Goal: Task Accomplishment & Management: Complete application form

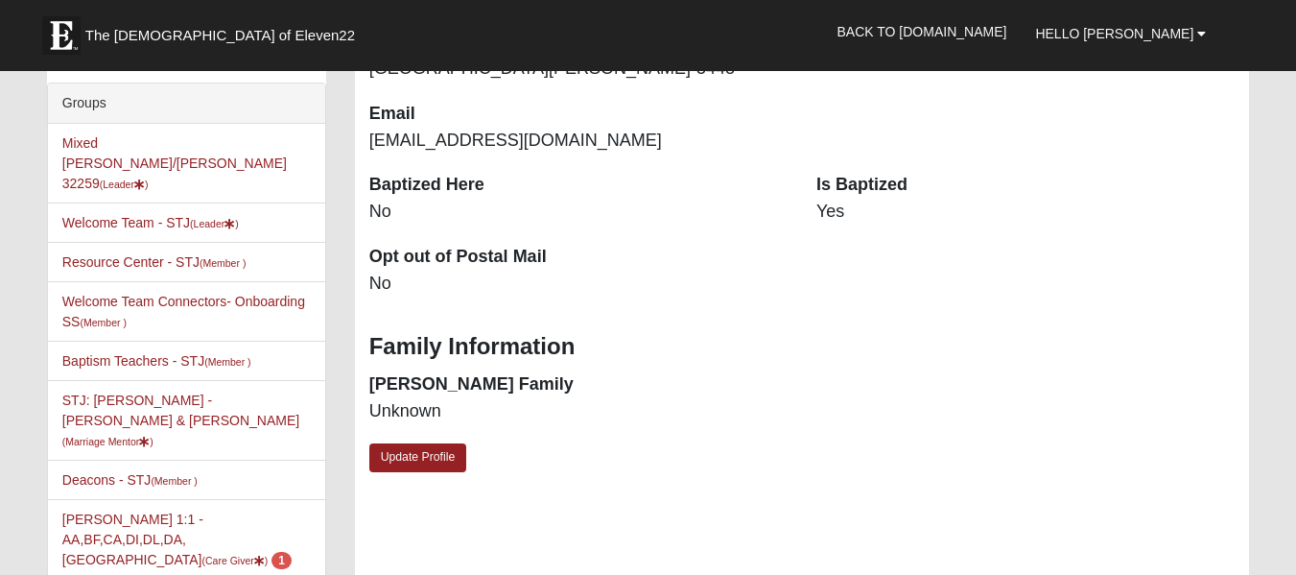
scroll to position [449, 0]
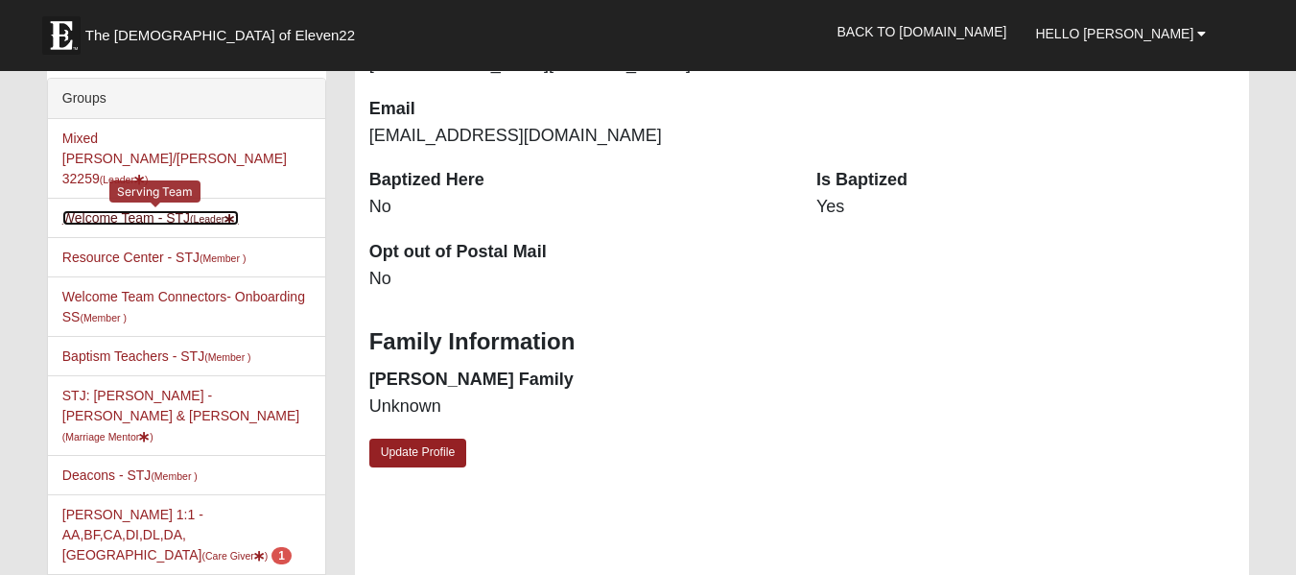
click at [97, 210] on link "Welcome Team - STJ (Leader )" at bounding box center [150, 217] width 176 height 15
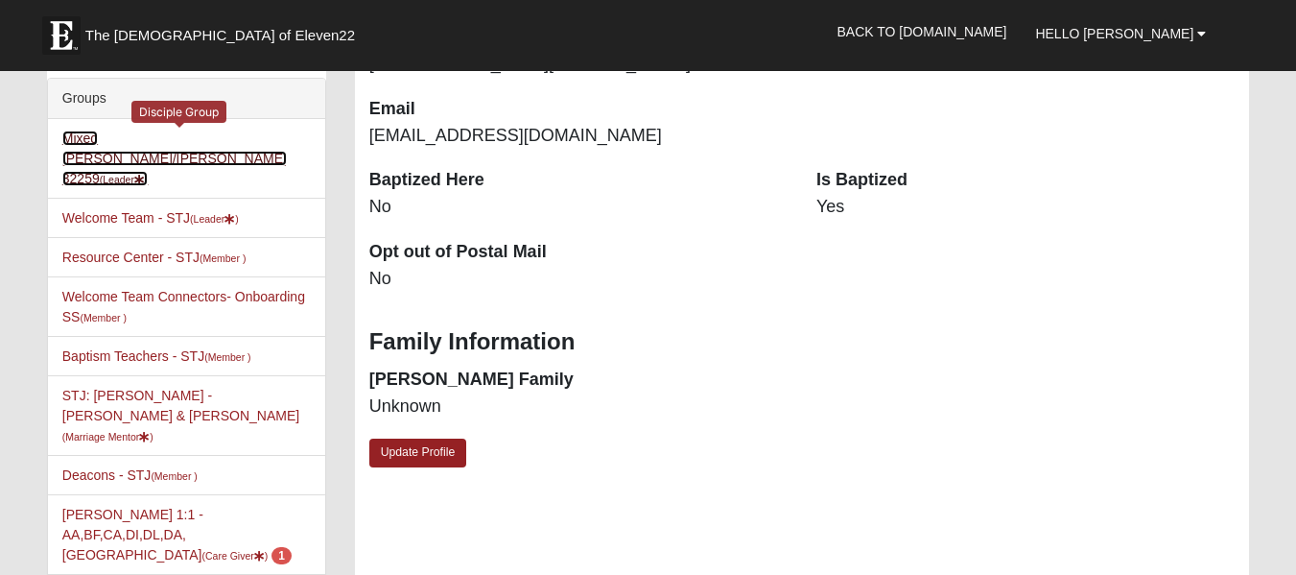
click at [87, 139] on link "Mixed Baker/Robinson 32259 (Leader )" at bounding box center [174, 158] width 224 height 56
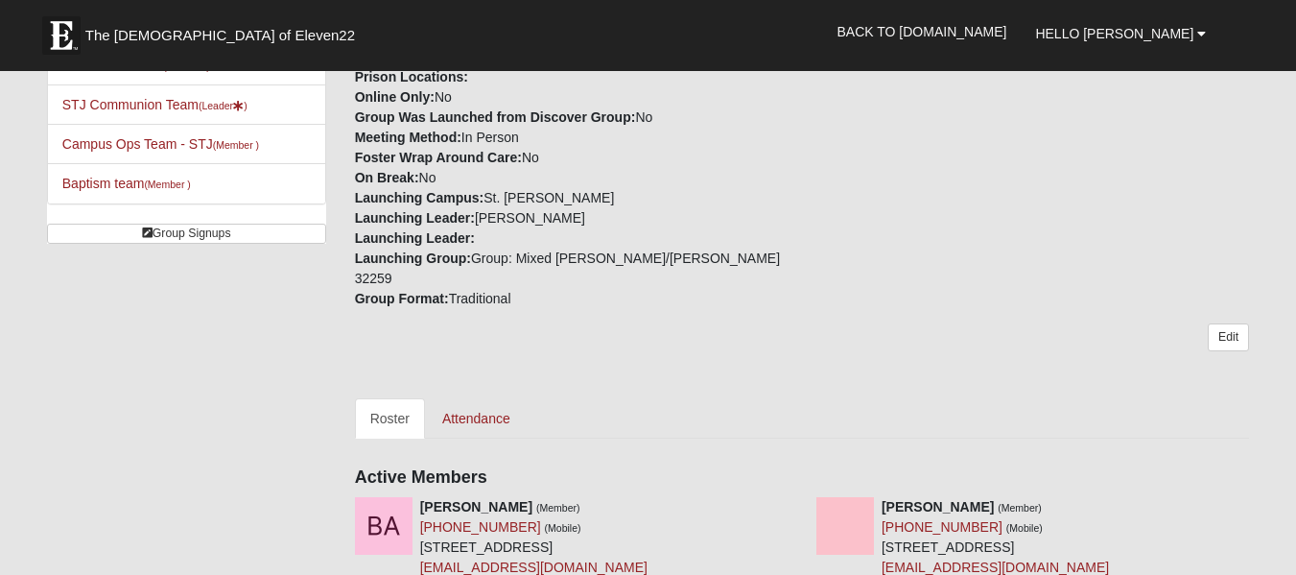
scroll to position [735, 0]
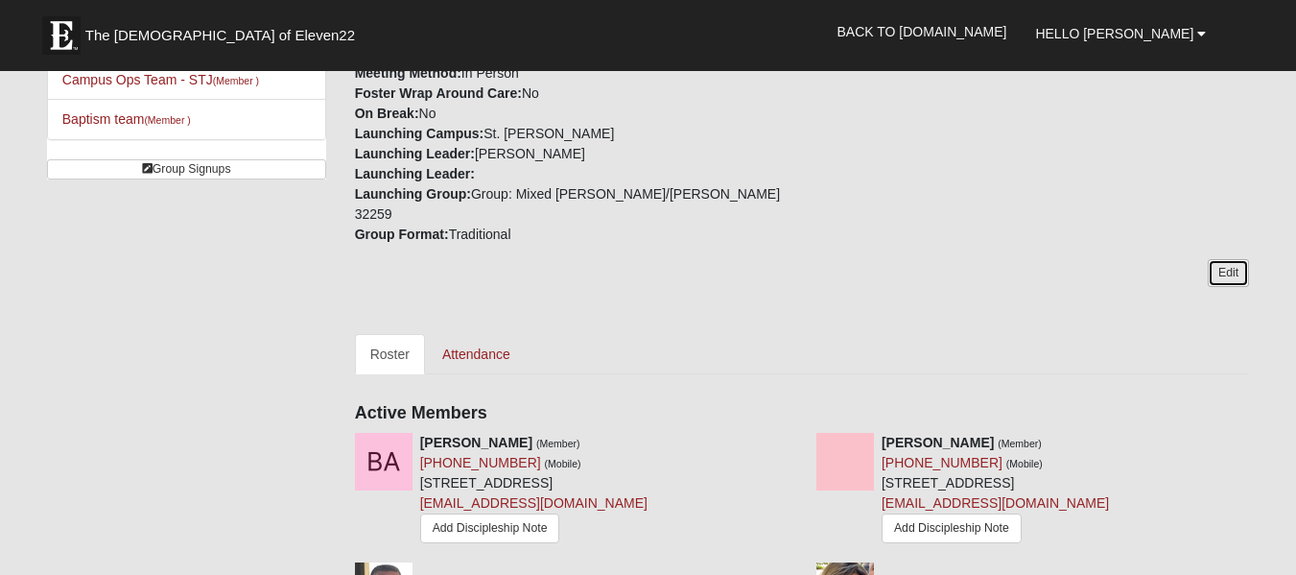
click at [1234, 259] on link "Edit" at bounding box center [1228, 273] width 41 height 28
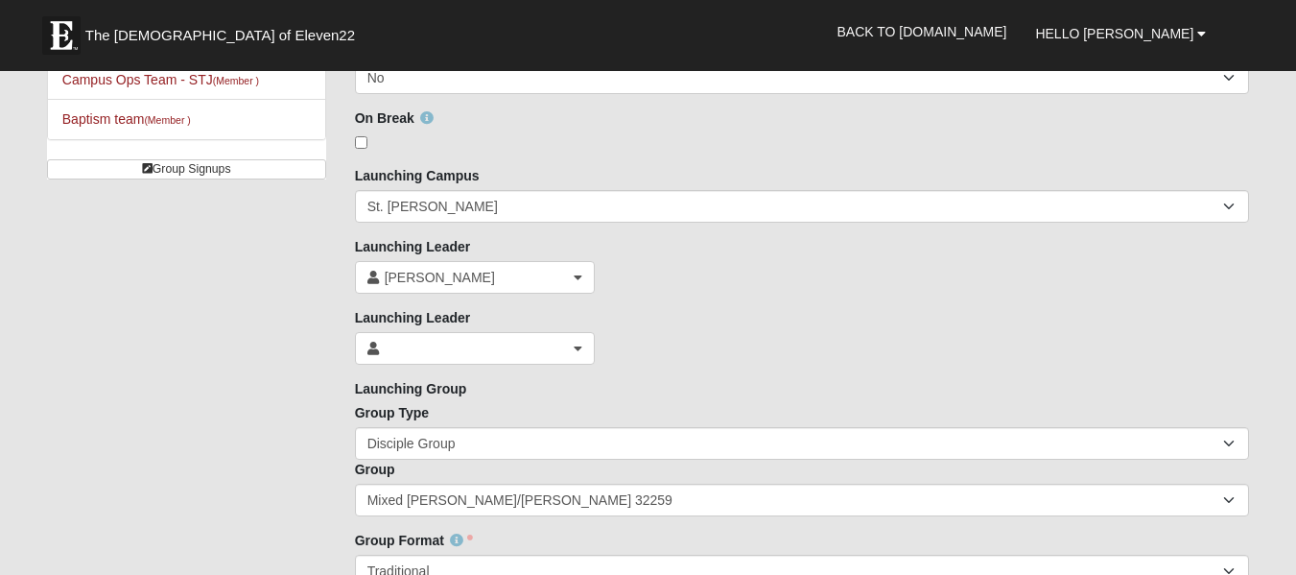
scroll to position [152, 0]
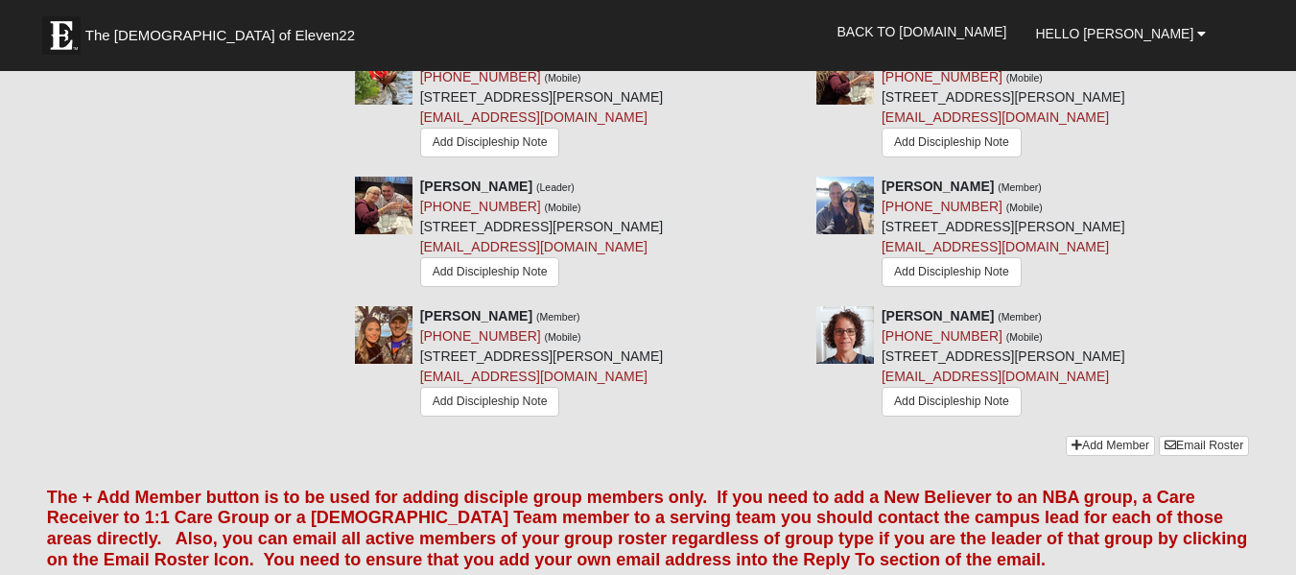
scroll to position [2451, 0]
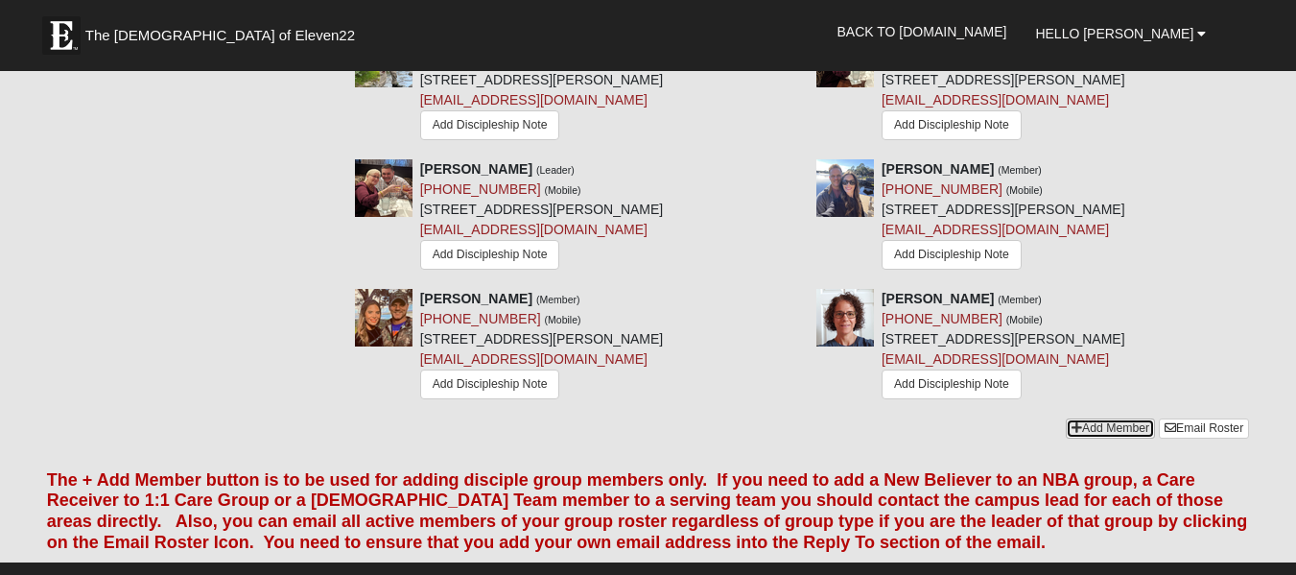
click at [1109, 418] on link "Add Member" at bounding box center [1110, 428] width 89 height 20
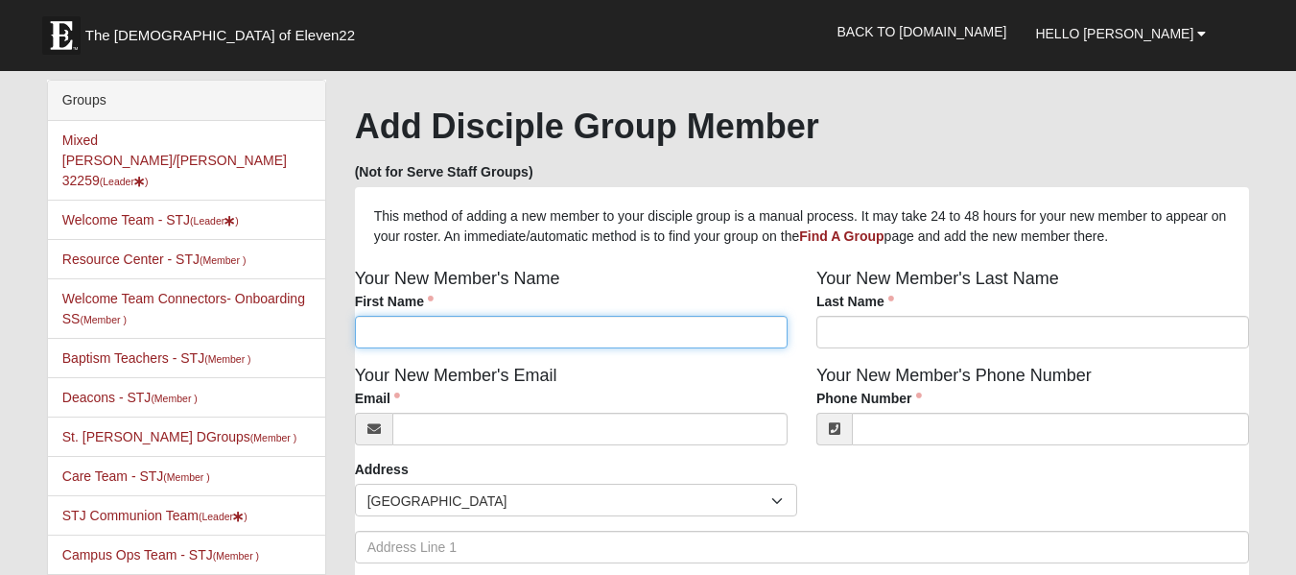
click at [439, 333] on input "First Name" at bounding box center [571, 332] width 433 height 33
type input "Lauren"
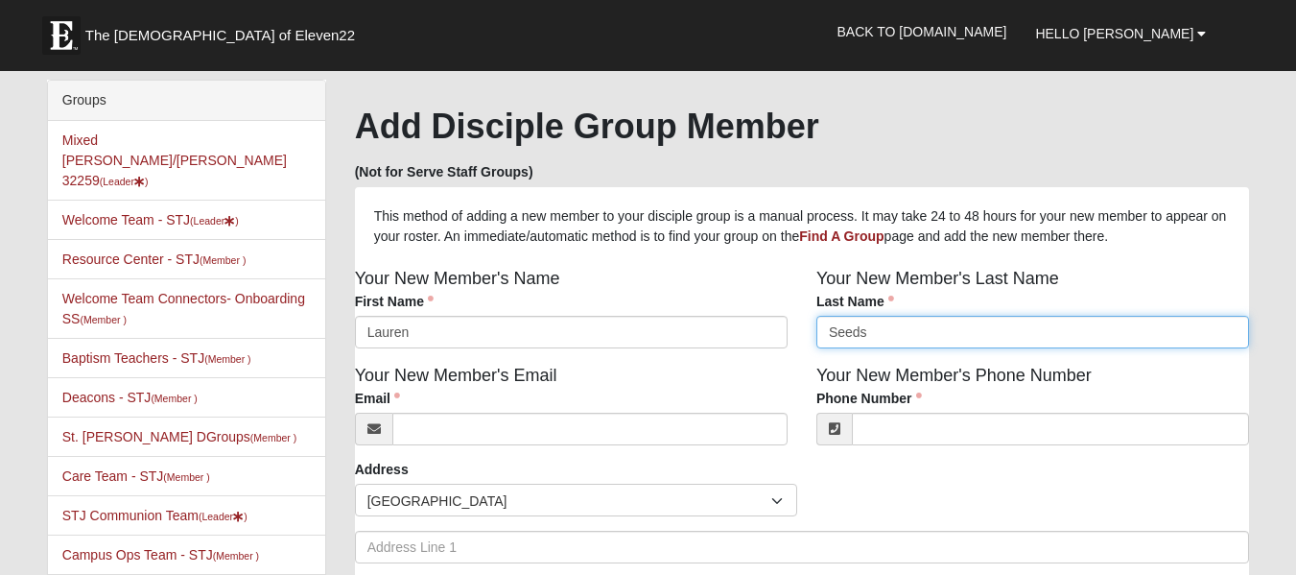
type input "Seeds"
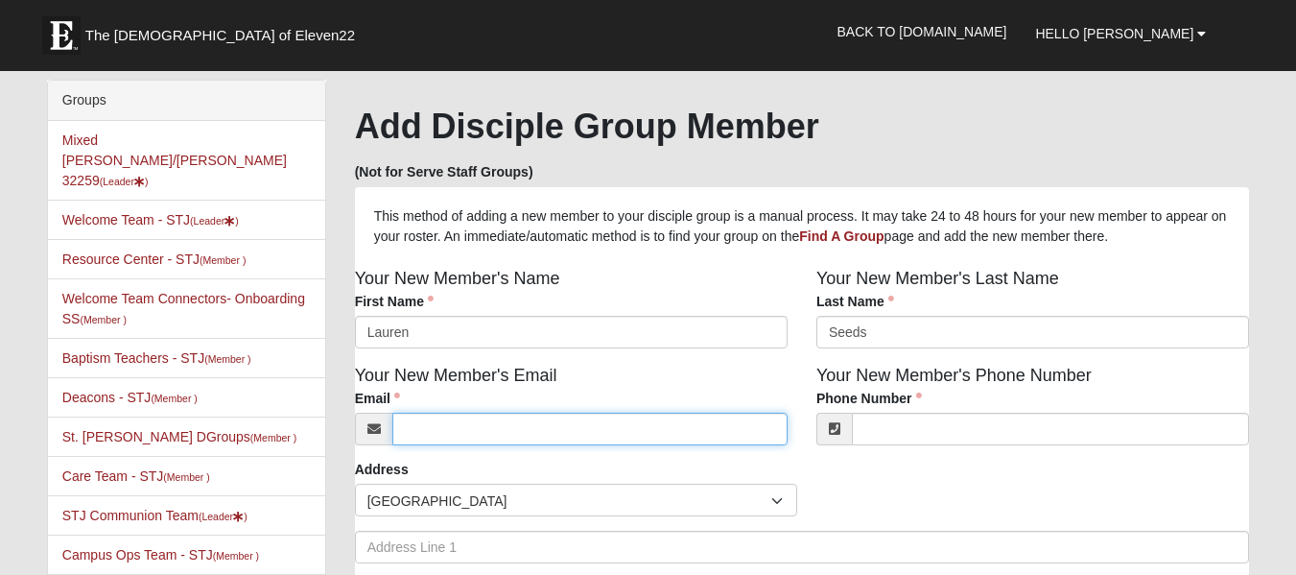
click at [435, 432] on input "Email" at bounding box center [589, 428] width 395 height 33
type input "lauren.seeds@yahoo.com"
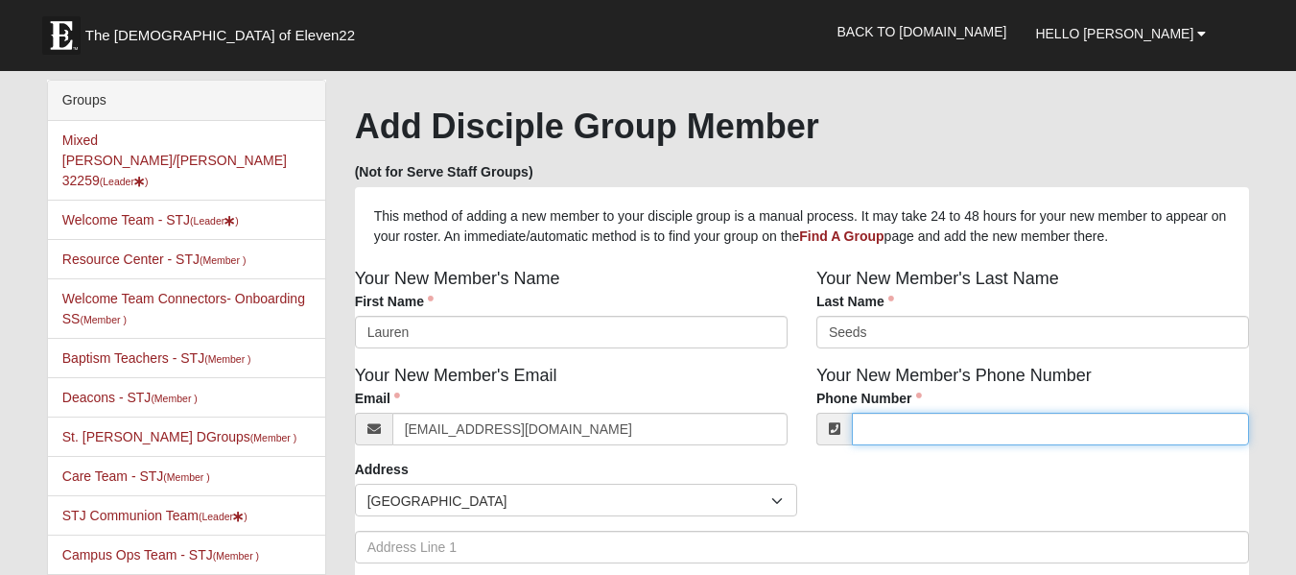
click at [890, 438] on input "Phone Number" at bounding box center [1050, 428] width 397 height 33
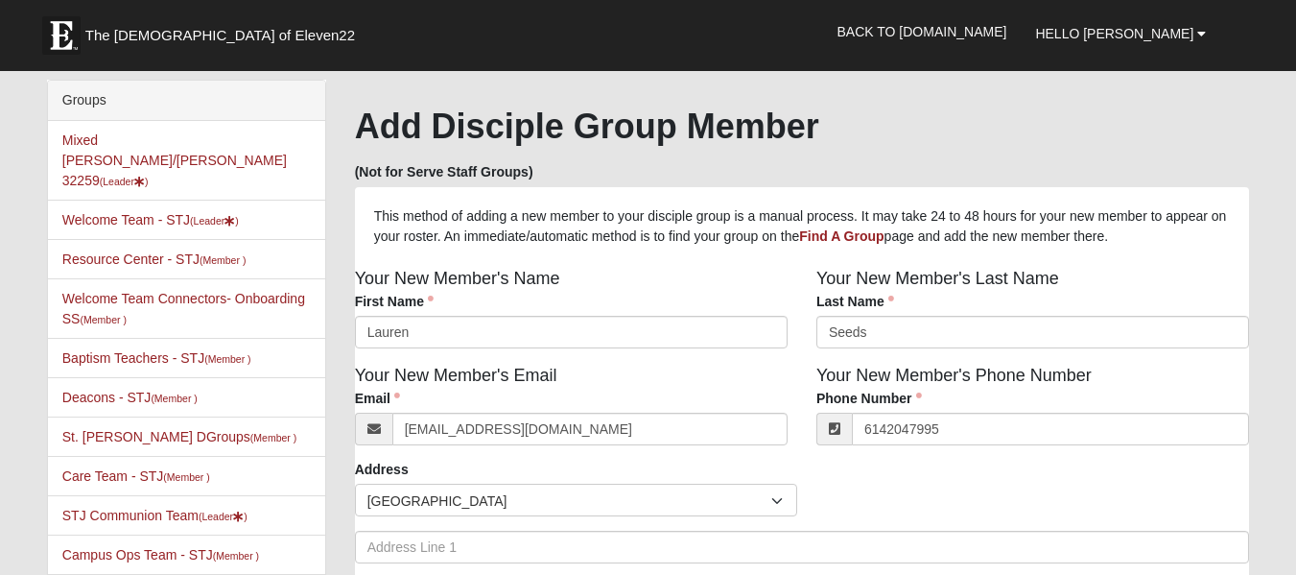
type input "(614) 204-7995"
click at [673, 505] on span "United States" at bounding box center [569, 500] width 404 height 33
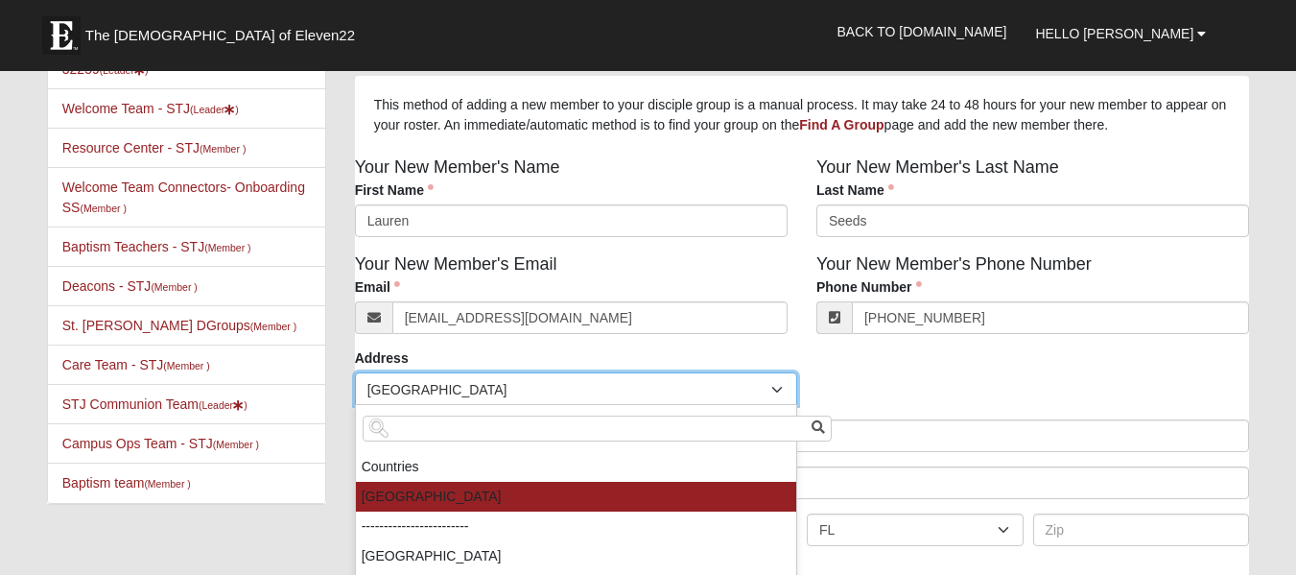
scroll to position [246, 0]
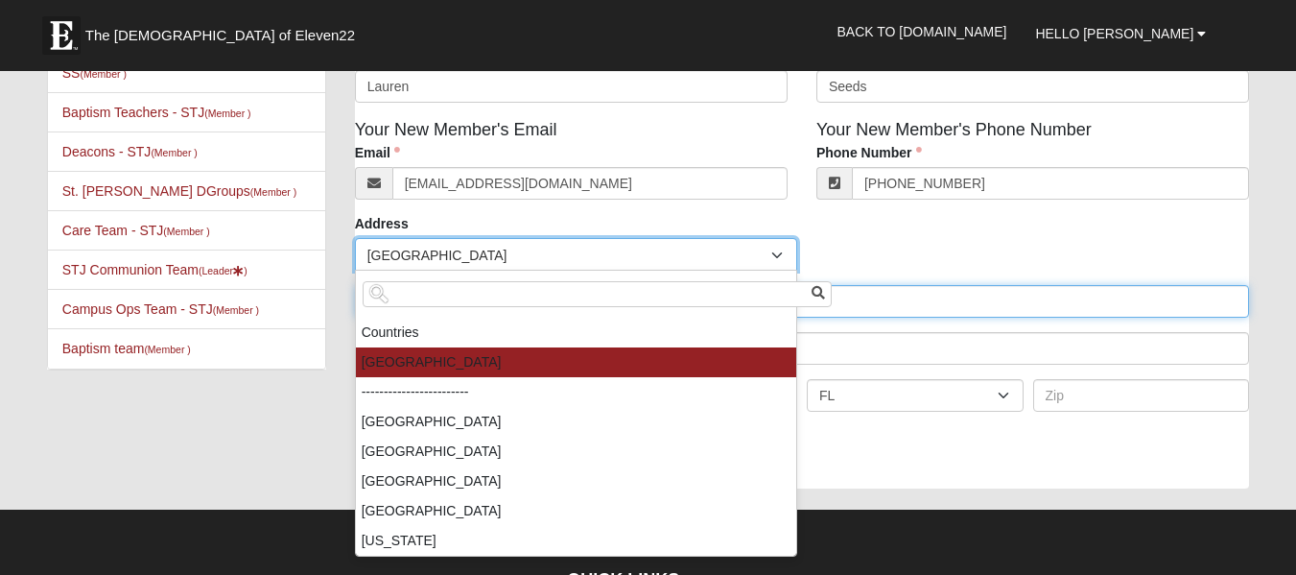
click at [959, 304] on input "text" at bounding box center [802, 301] width 895 height 33
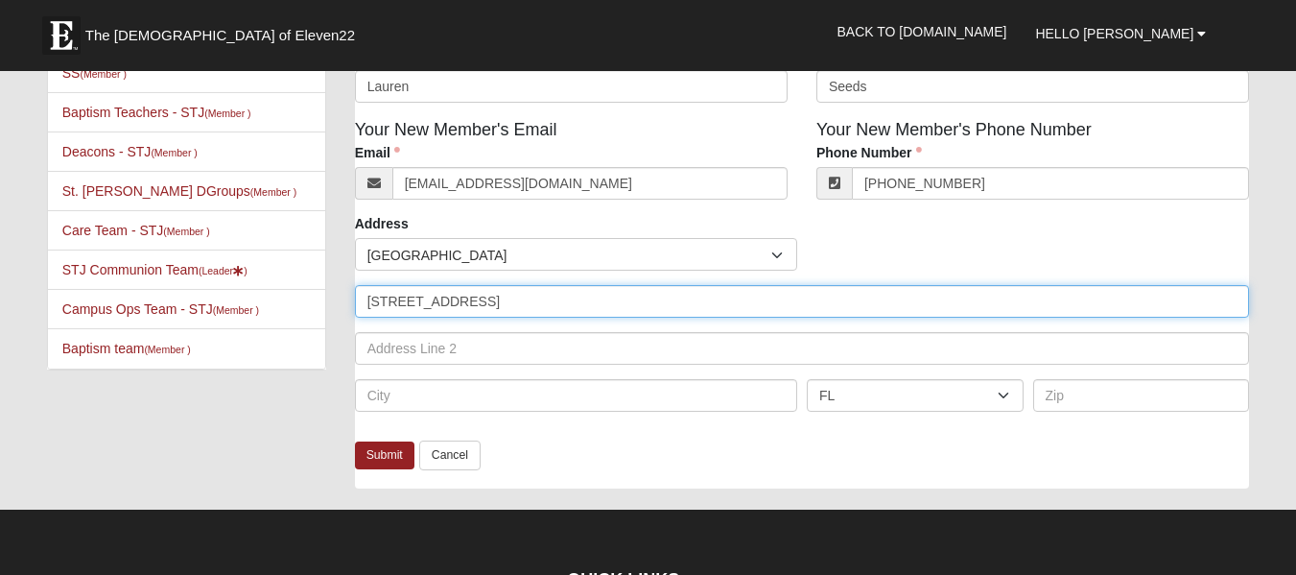
type input "52 Keeneland Rd"
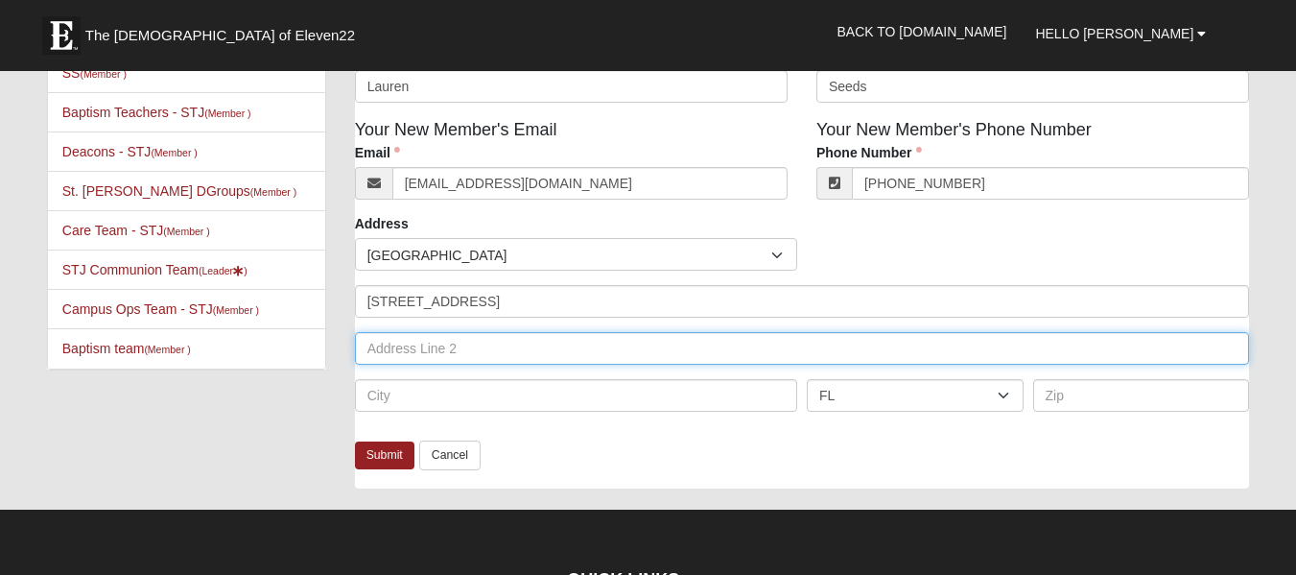
type input "q"
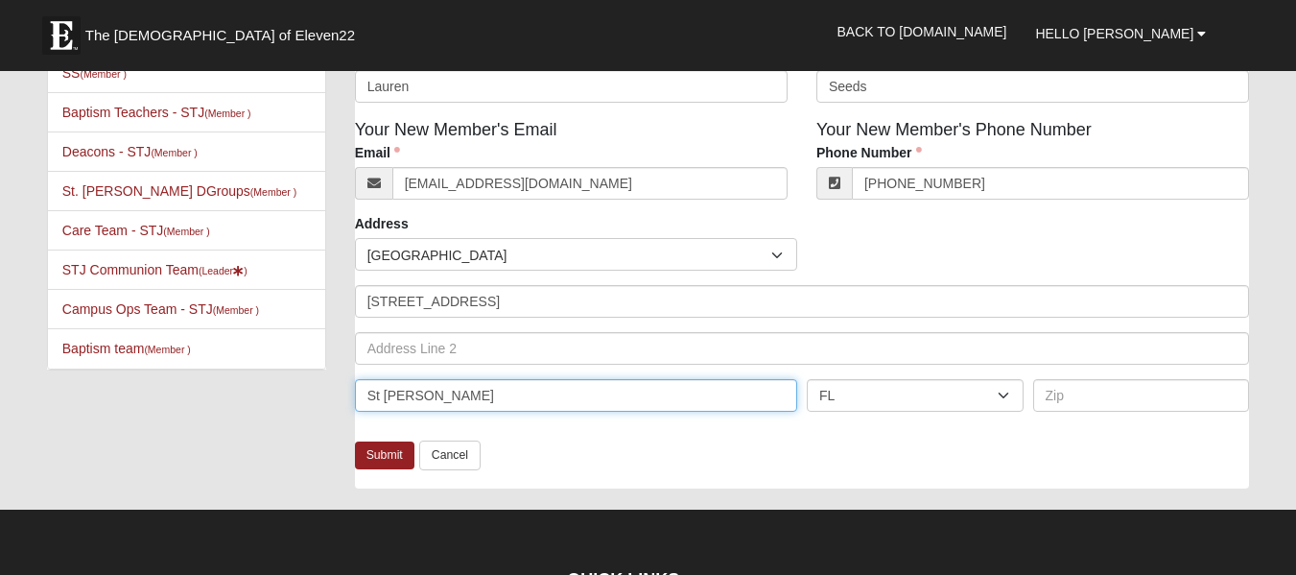
type input "St Johns"
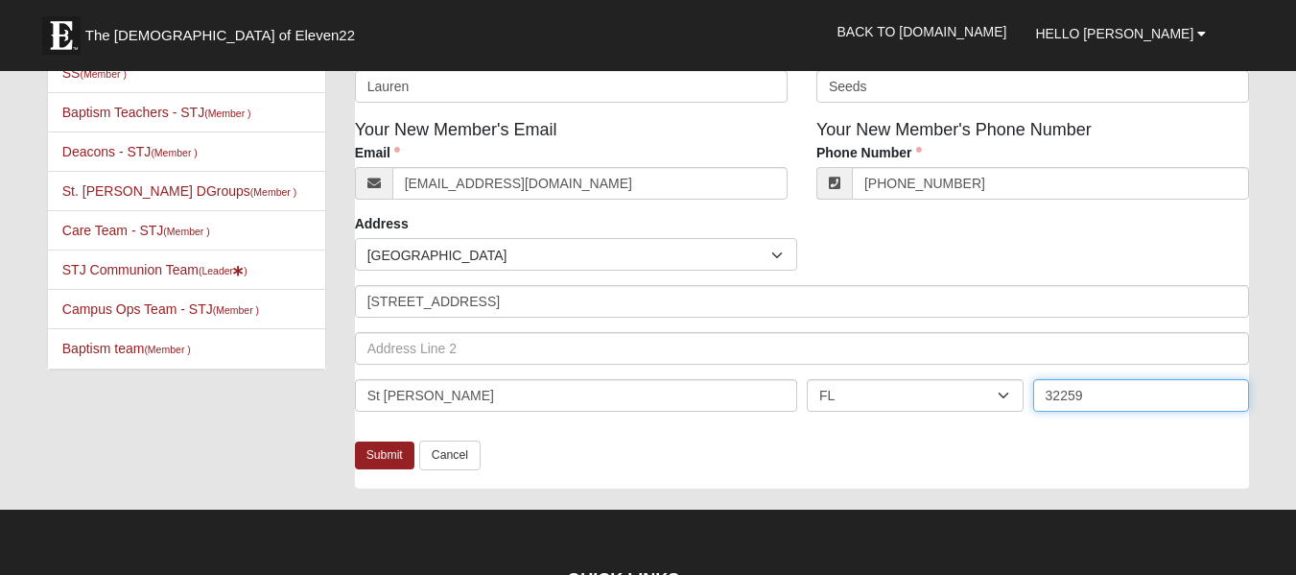
type input "32259"
click at [1243, 247] on div "Countries United States ------------------------ Afghanistan Aland Islands Alba…" at bounding box center [802, 254] width 904 height 33
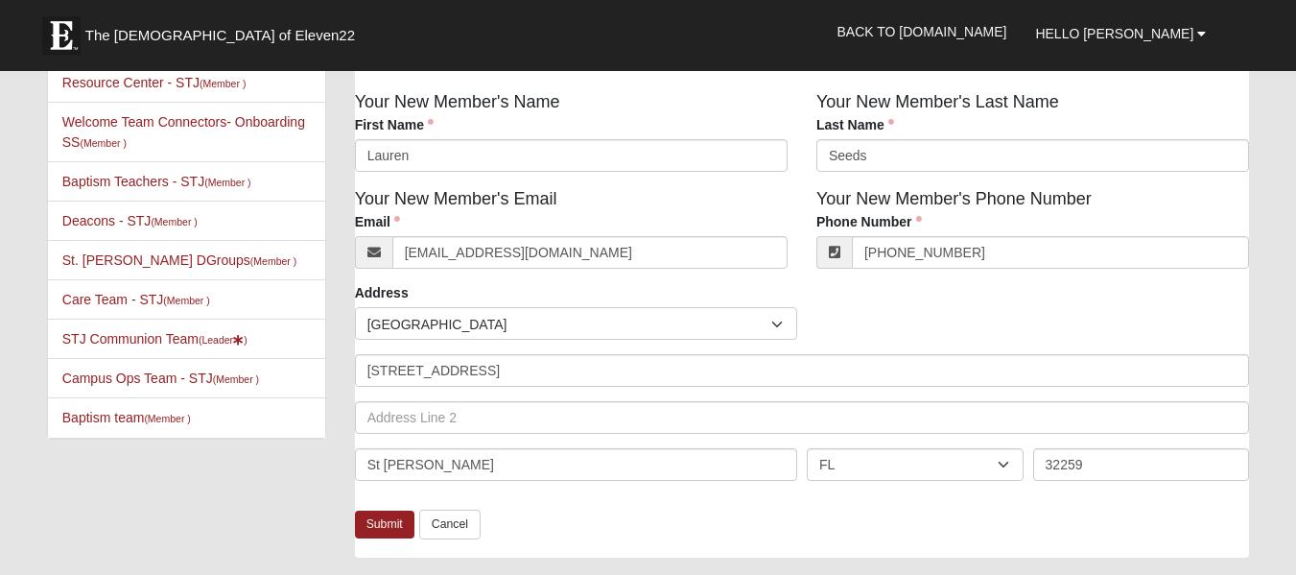
scroll to position [185, 0]
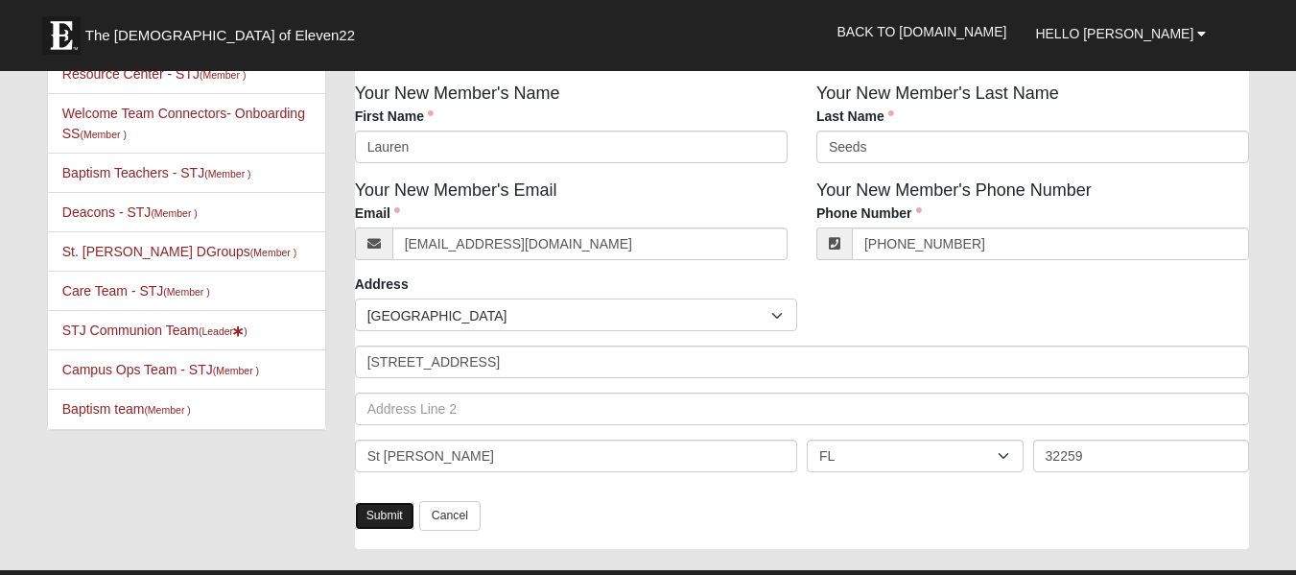
click at [382, 519] on link "Submit" at bounding box center [384, 516] width 59 height 28
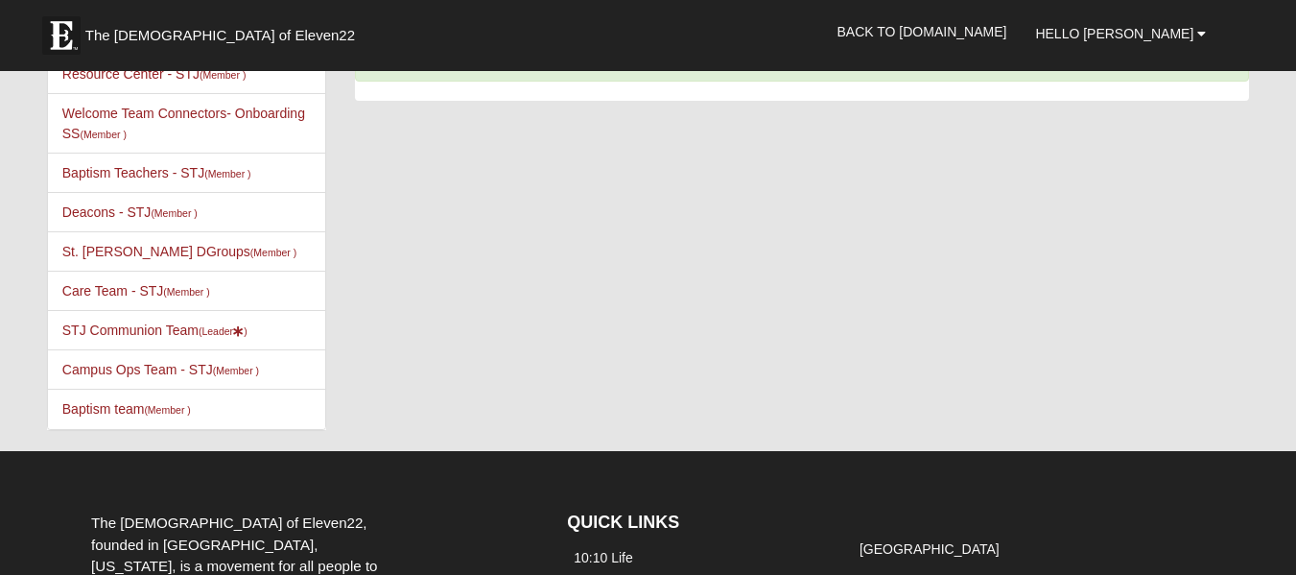
scroll to position [0, 0]
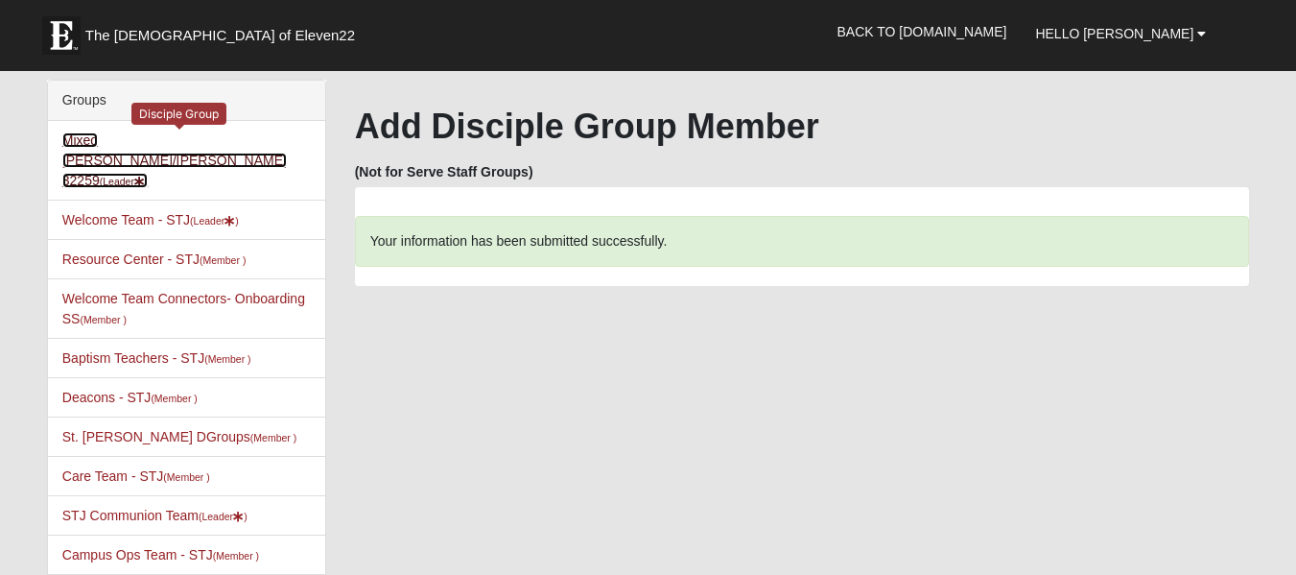
click at [129, 141] on link "Mixed Baker/Robinson 32259 (Leader )" at bounding box center [174, 160] width 224 height 56
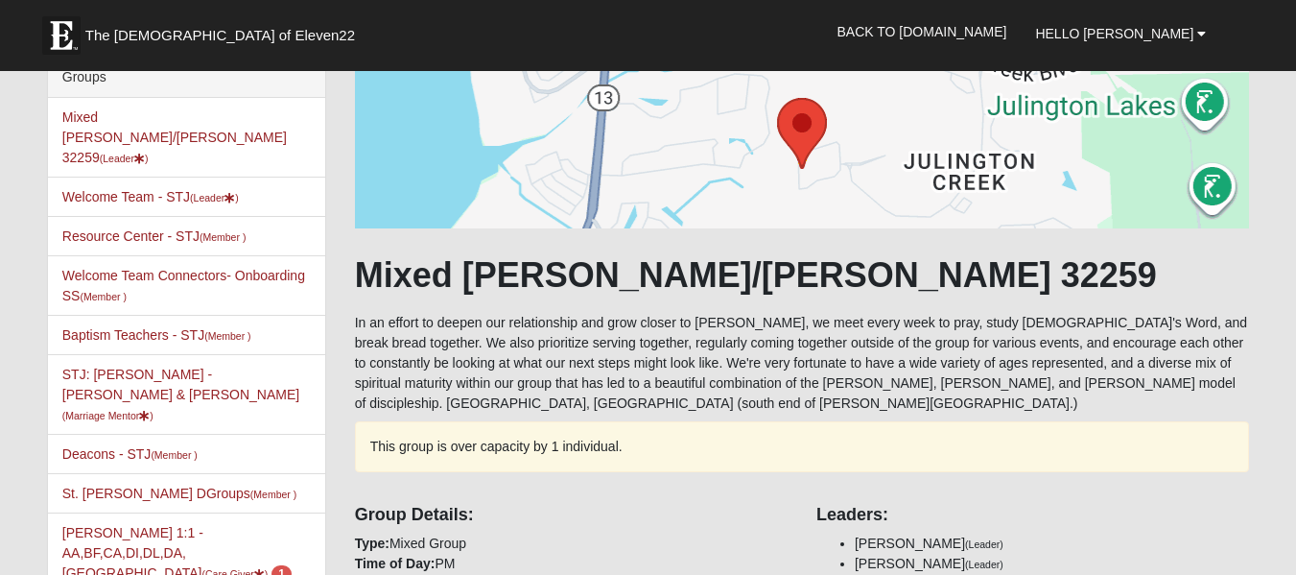
scroll to position [111, 0]
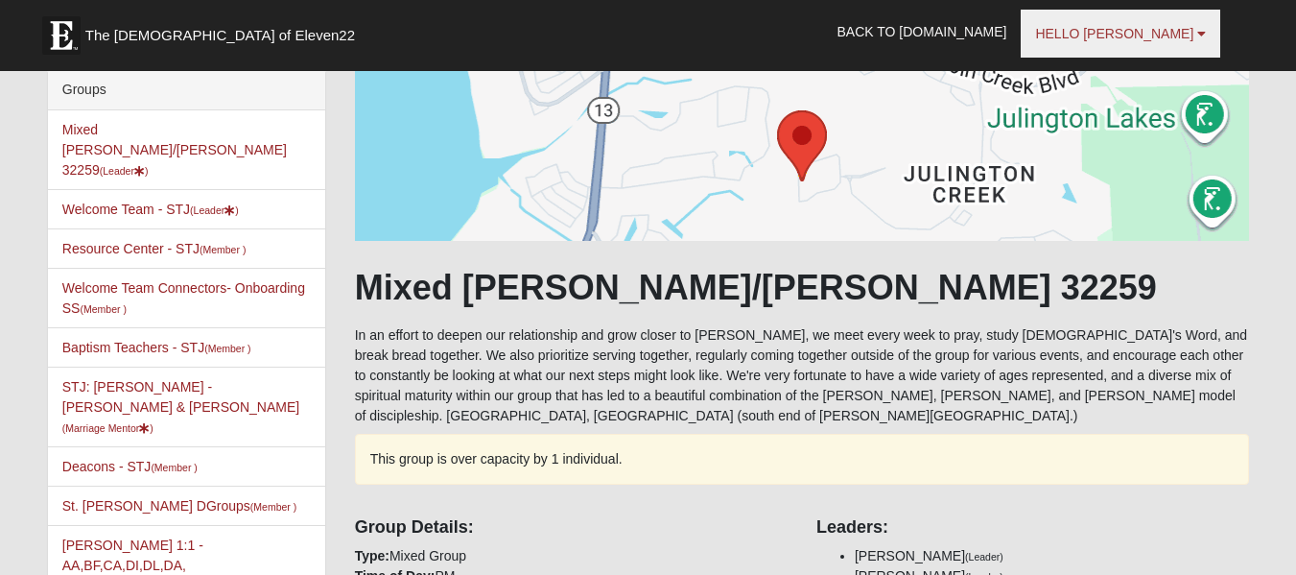
click at [1127, 43] on link "Hello Chuck" at bounding box center [1119, 34] width 199 height 48
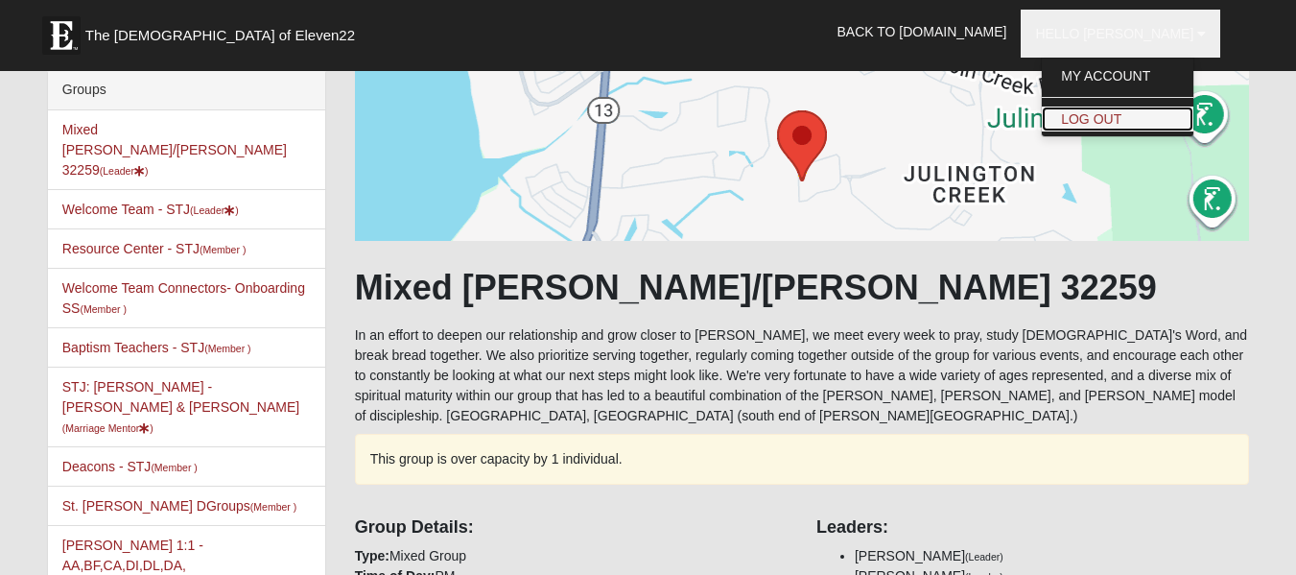
click at [1114, 129] on link "Log Out" at bounding box center [1118, 118] width 152 height 25
